Goal: Entertainment & Leisure: Consume media (video, audio)

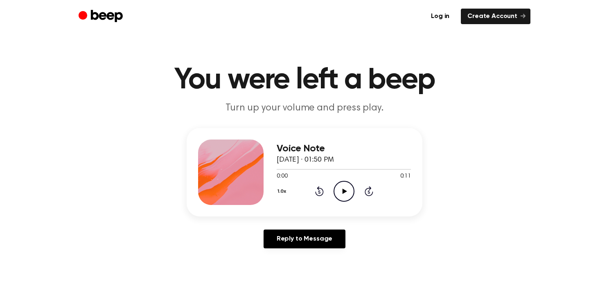
click at [344, 193] on icon "Play Audio" at bounding box center [344, 191] width 21 height 21
click at [344, 193] on icon "Pause Audio" at bounding box center [344, 191] width 21 height 21
click at [98, 85] on h1 "You were left a beep" at bounding box center [304, 80] width 419 height 29
click at [336, 188] on icon "Play Audio" at bounding box center [344, 191] width 21 height 21
click at [177, 32] on div "Log in Create Account" at bounding box center [305, 16] width 452 height 33
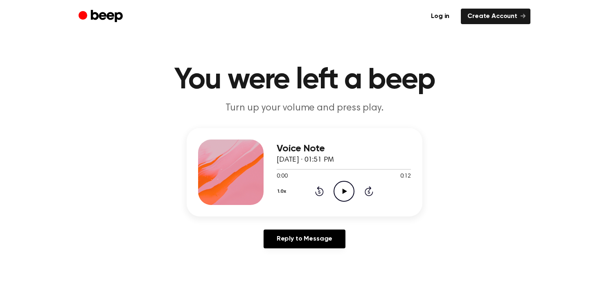
click at [348, 190] on icon "Play Audio" at bounding box center [344, 191] width 21 height 21
click at [344, 189] on icon "Play Audio" at bounding box center [344, 191] width 21 height 21
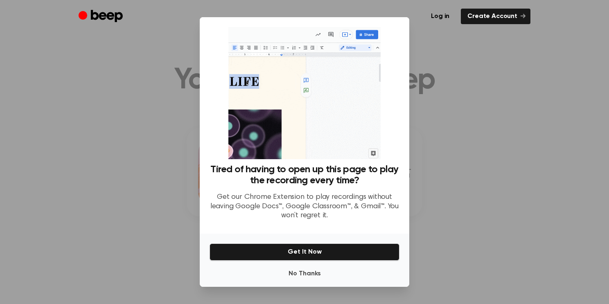
click at [507, 176] on div at bounding box center [304, 152] width 609 height 304
click at [312, 272] on button "No Thanks" at bounding box center [305, 274] width 190 height 16
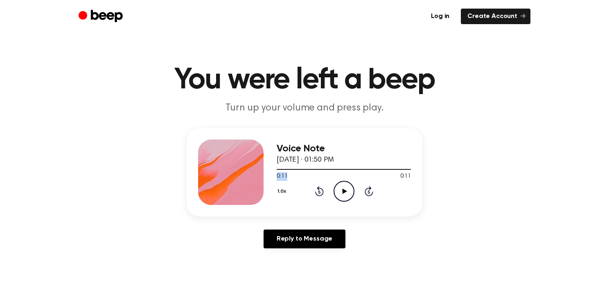
drag, startPoint x: 404, startPoint y: 169, endPoint x: 294, endPoint y: 174, distance: 109.5
click at [294, 174] on div "0:11 0:11 Your browser does not support the [object Object] element." at bounding box center [344, 173] width 134 height 15
click at [345, 190] on icon at bounding box center [344, 191] width 5 height 5
click at [344, 191] on icon at bounding box center [344, 191] width 5 height 5
click at [344, 190] on icon at bounding box center [344, 191] width 5 height 5
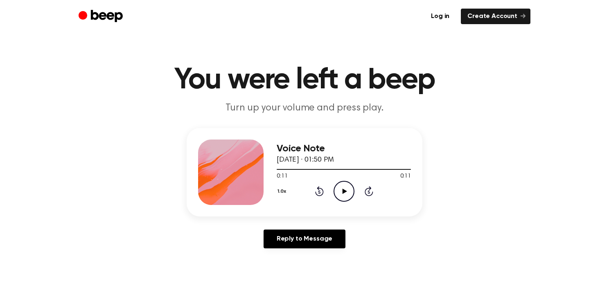
click at [342, 191] on icon "Play Audio" at bounding box center [344, 191] width 21 height 21
click at [338, 191] on icon "Play Audio" at bounding box center [344, 191] width 21 height 21
click at [335, 190] on icon "Play Audio" at bounding box center [344, 191] width 21 height 21
click at [345, 194] on icon "Play Audio" at bounding box center [344, 191] width 21 height 21
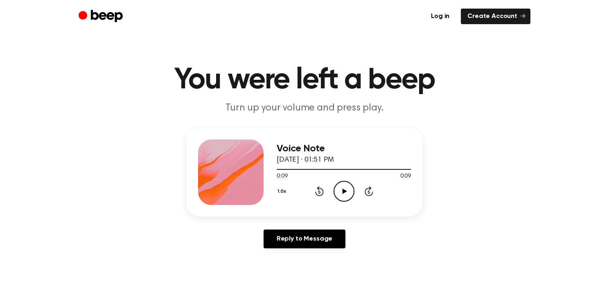
click at [347, 197] on icon "Play Audio" at bounding box center [344, 191] width 21 height 21
click at [341, 191] on icon "Play Audio" at bounding box center [344, 191] width 21 height 21
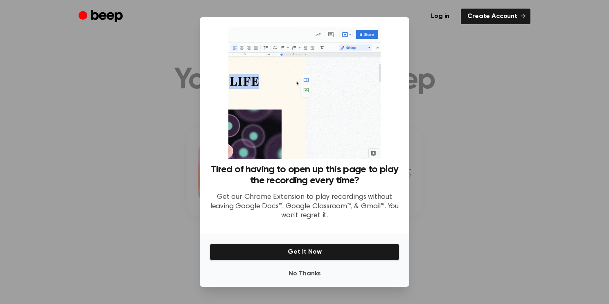
click at [310, 205] on p "Get our Chrome Extension to play recordings without leaving Google Docs™, Googl…" at bounding box center [305, 207] width 190 height 28
click at [315, 276] on button "No Thanks" at bounding box center [305, 274] width 190 height 16
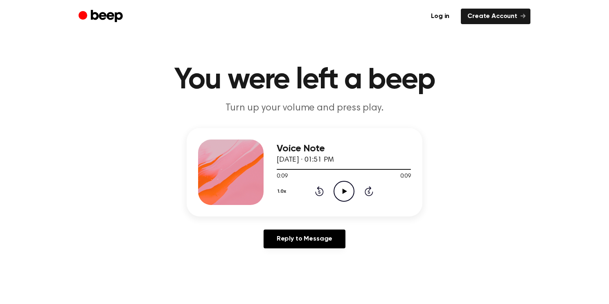
click at [341, 192] on icon "Play Audio" at bounding box center [344, 191] width 21 height 21
click at [342, 191] on icon "Play Audio" at bounding box center [344, 191] width 21 height 21
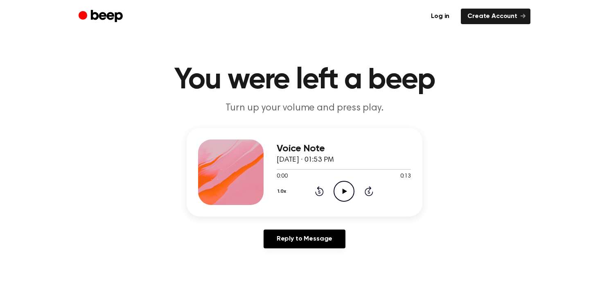
click at [347, 195] on icon "Play Audio" at bounding box center [344, 191] width 21 height 21
click at [347, 190] on icon "Play Audio" at bounding box center [344, 191] width 21 height 21
click at [342, 187] on icon "Play Audio" at bounding box center [344, 191] width 21 height 21
click at [341, 189] on icon "Play Audio" at bounding box center [344, 191] width 21 height 21
click at [344, 193] on icon "Play Audio" at bounding box center [344, 191] width 21 height 21
